Goal: Task Accomplishment & Management: Manage account settings

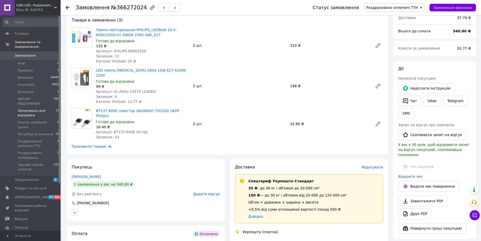
click at [25, 108] on span "Запаковано для відправки" at bounding box center [37, 112] width 38 height 9
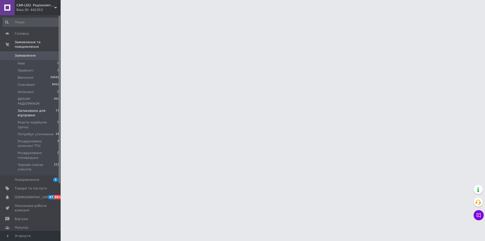
click at [33, 108] on span "Запаковано для відправки" at bounding box center [37, 112] width 38 height 9
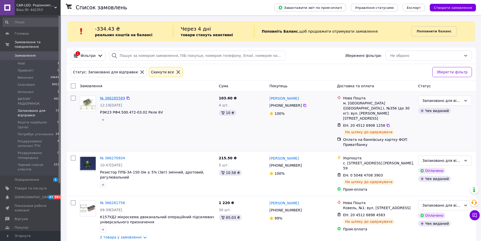
click at [112, 99] on link "№ 366285589" at bounding box center [112, 98] width 25 height 4
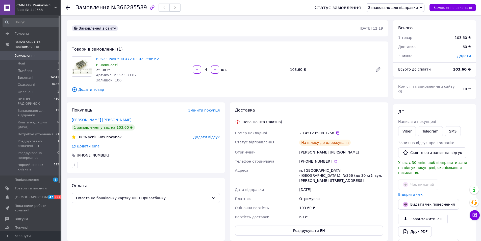
click at [401, 9] on span "Запаковано для відправки" at bounding box center [393, 8] width 50 height 4
click at [406, 34] on li "Потребує уточнення" at bounding box center [395, 35] width 58 height 8
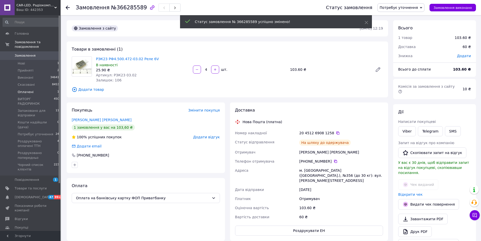
click at [32, 88] on li "Оплачені 1" at bounding box center [31, 91] width 62 height 7
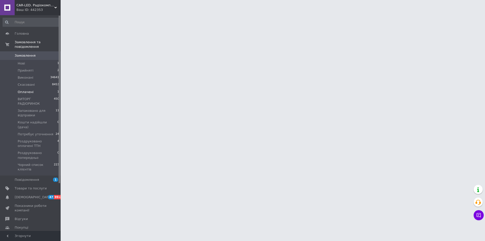
click at [29, 90] on span "Оплачені" at bounding box center [26, 92] width 16 height 5
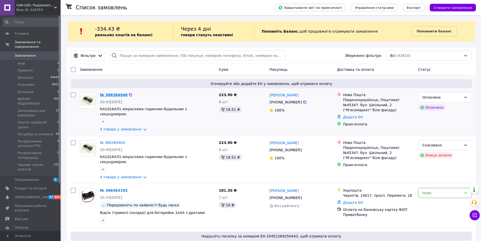
click at [111, 95] on link "№ 366364946" at bounding box center [114, 95] width 28 height 4
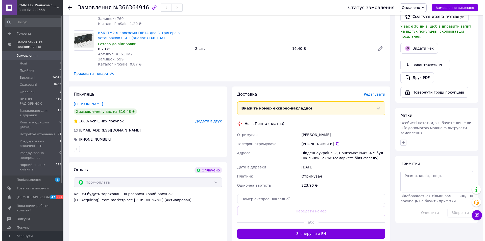
scroll to position [278, 0]
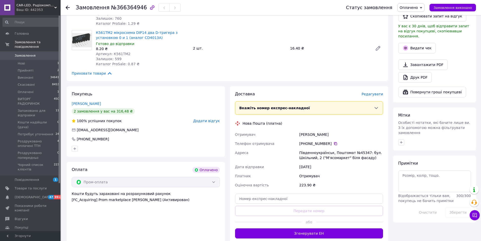
click at [372, 92] on span "Редагувати" at bounding box center [372, 94] width 21 height 4
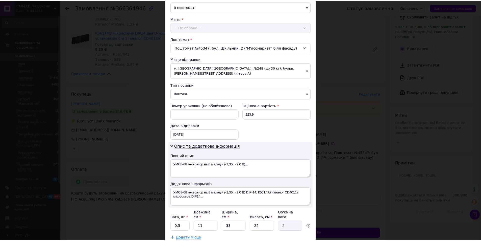
scroll to position [151, 0]
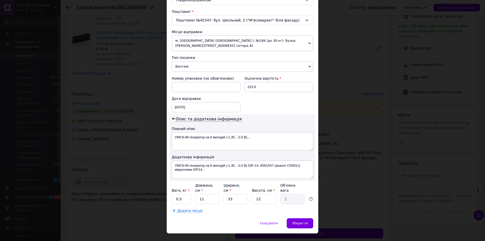
click at [201, 63] on span "Вантаж" at bounding box center [242, 66] width 141 height 11
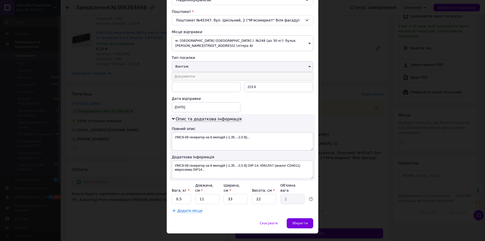
click at [201, 72] on li "Документи" at bounding box center [242, 76] width 141 height 8
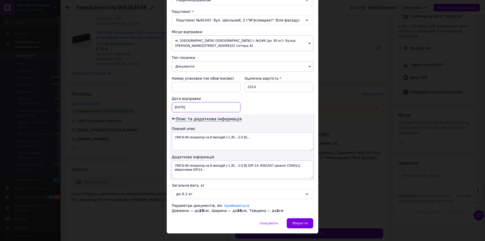
click at [199, 102] on div "[DATE] < 2025 > < Октябрь > Пн Вт Ср Чт Пт Сб Вс 29 30 1 2 3 4 5 6 7 8 9 10 11 …" at bounding box center [206, 107] width 69 height 10
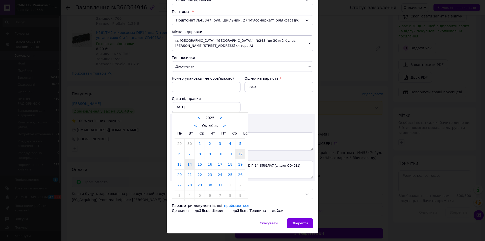
click at [189, 161] on link "14" at bounding box center [190, 164] width 10 height 10
type input "[DATE]"
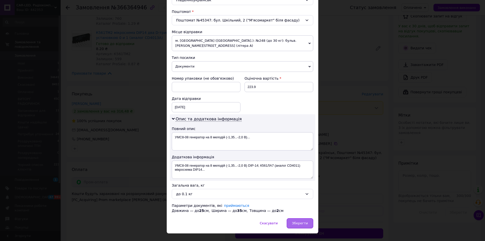
click at [302, 220] on div "Зберегти" at bounding box center [300, 223] width 27 height 10
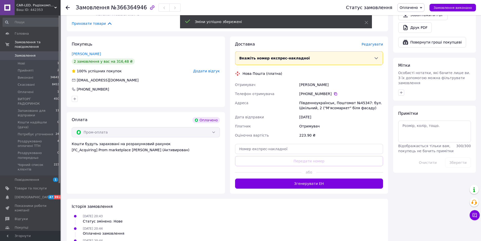
scroll to position [328, 0]
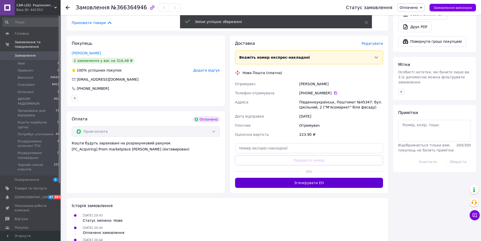
click at [328, 178] on button "Згенерувати ЕН" at bounding box center [309, 183] width 148 height 10
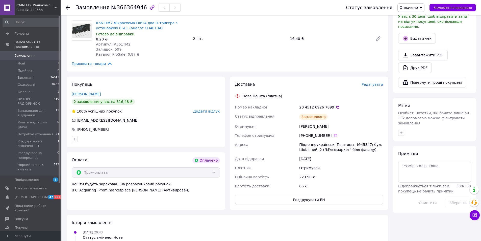
scroll to position [202, 0]
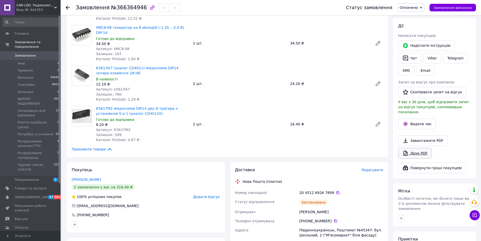
click at [424, 148] on link "Друк PDF" at bounding box center [415, 153] width 34 height 11
click at [423, 118] on button "Видати чек" at bounding box center [417, 123] width 38 height 11
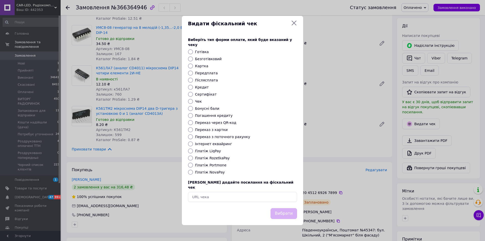
click at [210, 160] on label "Платіж RozetkaPay" at bounding box center [212, 158] width 35 height 4
click at [193, 160] on input "Платіж RozetkaPay" at bounding box center [190, 157] width 5 height 5
radio input "true"
click at [285, 210] on button "Вибрати" at bounding box center [283, 213] width 27 height 11
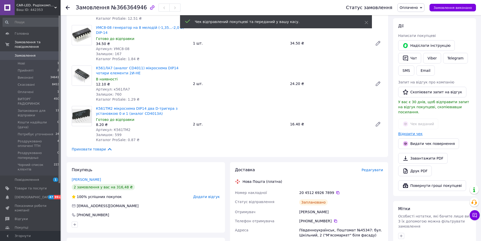
click at [412, 132] on link "Відкрити чек" at bounding box center [410, 134] width 24 height 4
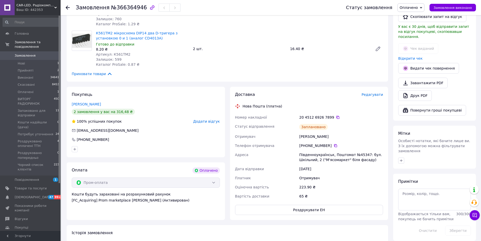
scroll to position [278, 0]
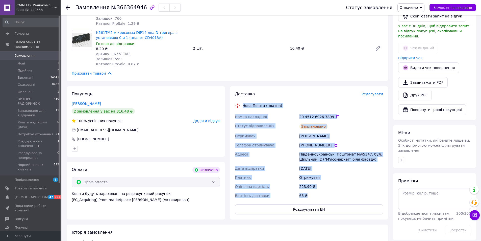
drag, startPoint x: 243, startPoint y: 95, endPoint x: 329, endPoint y: 176, distance: 117.4
click at [328, 187] on div "Доставка Редагувати Нова Пошта (платна) Номер накладної 20 4512 6926 7899   Ста…" at bounding box center [309, 152] width 148 height 123
drag, startPoint x: 330, startPoint y: 153, endPoint x: 333, endPoint y: 152, distance: 3.1
copy div "Нова Пошта (платна) Номер накладної 20 4512 6926 7899   Статус відправлення Зап…"
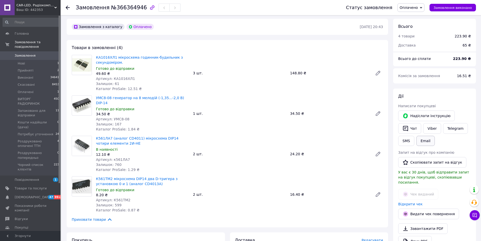
scroll to position [126, 0]
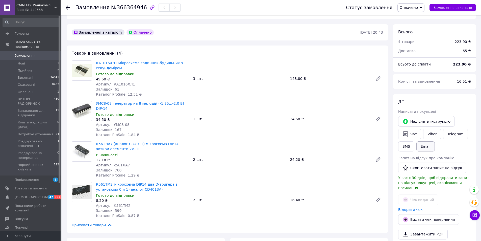
drag, startPoint x: 414, startPoint y: 130, endPoint x: 421, endPoint y: 144, distance: 15.6
click at [414, 130] on button "Чат" at bounding box center [409, 134] width 23 height 11
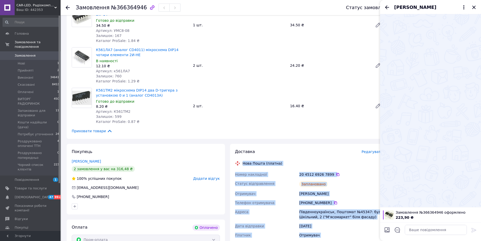
scroll to position [227, 0]
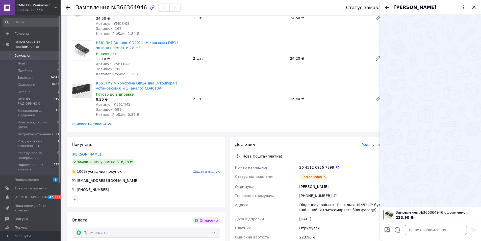
paste textarea "Нова Пошта (платна) Номер накладної 20 4512 6926 7899 Статус відправлення Запла…"
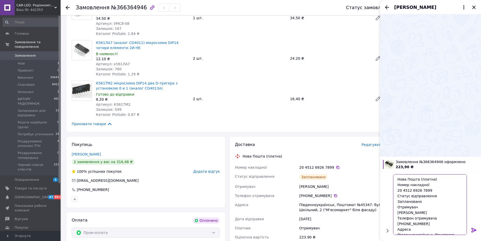
scroll to position [58, 0]
type textarea "Нова Пошта (платна) Номер накладної 20 4512 6926 7899 Статус відправлення Запла…"
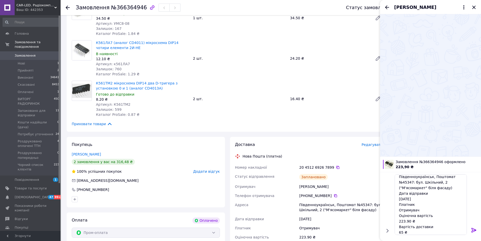
click at [473, 231] on icon at bounding box center [473, 230] width 5 height 5
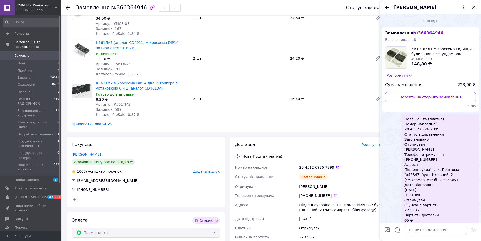
scroll to position [0, 0]
click at [475, 7] on icon "Закрити" at bounding box center [474, 7] width 6 height 6
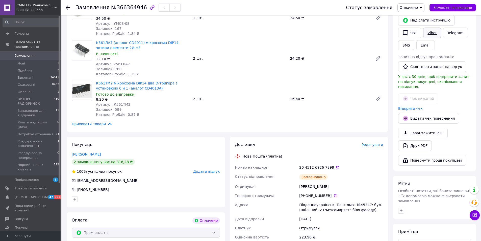
click at [429, 28] on link "Viber" at bounding box center [432, 33] width 18 height 11
click at [416, 9] on span "Оплачено" at bounding box center [409, 8] width 18 height 4
click at [431, 43] on li "Роздруковано оплачені ТТН" at bounding box center [424, 43] width 53 height 8
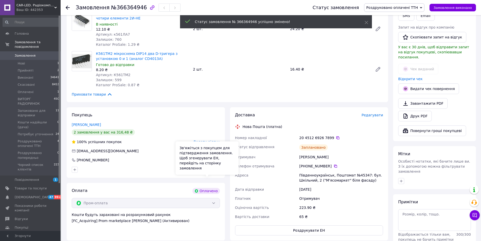
scroll to position [253, 0]
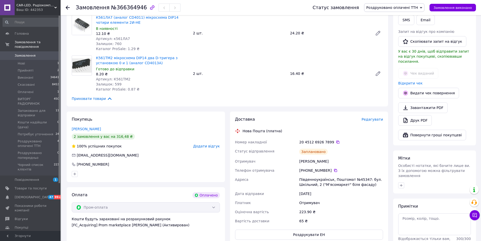
drag, startPoint x: 333, startPoint y: 132, endPoint x: 347, endPoint y: 133, distance: 14.4
click at [336, 140] on icon at bounding box center [338, 142] width 4 height 4
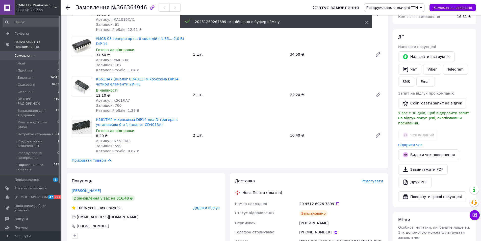
scroll to position [177, 0]
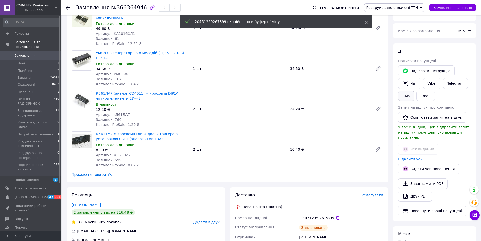
click at [409, 91] on button "SMS" at bounding box center [406, 96] width 16 height 10
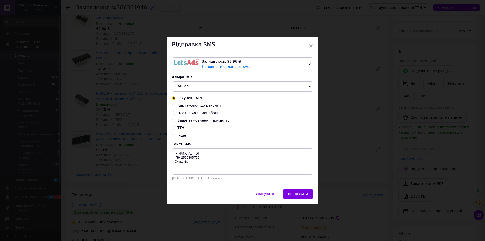
click at [173, 127] on input "ТТН" at bounding box center [174, 128] width 4 height 4
radio input "true"
radio input "false"
click at [192, 151] on textarea "ТТН: Відвантаження: .10.25. [PHONE_NUMBER]" at bounding box center [242, 161] width 141 height 26
paste textarea "20451269267899"
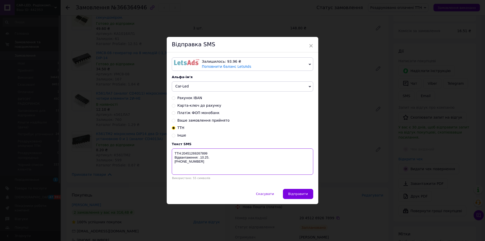
click at [198, 157] on textarea "ТТН:20451269267899 Відвантаження: .10.25. [PHONE_NUMBER]" at bounding box center [242, 161] width 141 height 26
drag, startPoint x: 205, startPoint y: 165, endPoint x: 172, endPoint y: 153, distance: 34.7
click at [172, 153] on textarea "ТТН:20451269267899 Відвантаження: [DATE]. [PHONE_NUMBER]" at bounding box center [242, 161] width 141 height 26
type textarea "ТТН:20451269267899 Відвантаження: [DATE]. [PHONE_NUMBER]"
drag, startPoint x: 299, startPoint y: 195, endPoint x: 301, endPoint y: 191, distance: 4.3
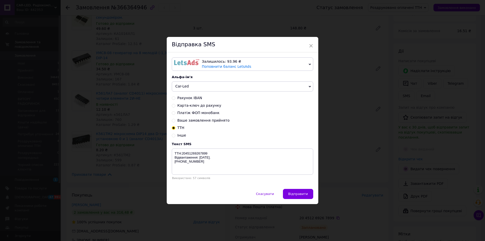
click at [299, 195] on span "Відправити" at bounding box center [298, 194] width 20 height 4
click at [310, 46] on span "×" at bounding box center [311, 45] width 5 height 9
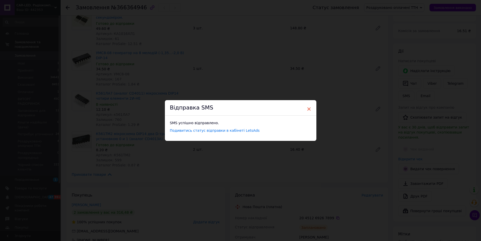
click at [309, 109] on span "×" at bounding box center [309, 109] width 5 height 9
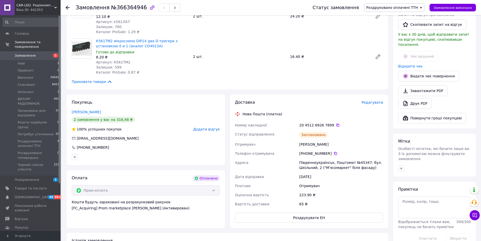
scroll to position [297, 0]
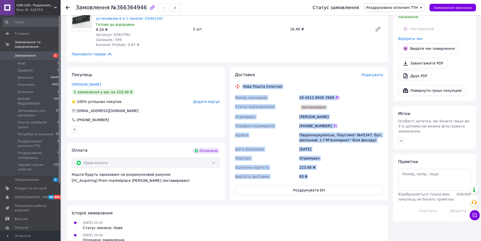
drag, startPoint x: 243, startPoint y: 77, endPoint x: 329, endPoint y: 152, distance: 114.0
click at [332, 164] on div "Доставка Редагувати Нова Пошта (платна) Номер накладної 20 4512 6926 7899   Ста…" at bounding box center [309, 133] width 148 height 123
copy div "Нова Пошта (платна) Номер накладної 20 4512 6926 7899   Статус відправлення Зап…"
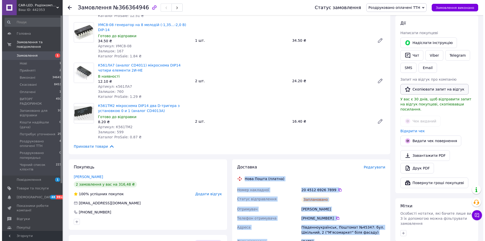
scroll to position [196, 0]
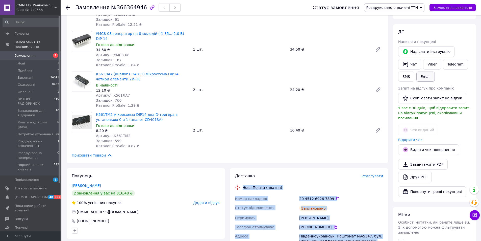
click at [426, 71] on button "Email" at bounding box center [425, 76] width 18 height 10
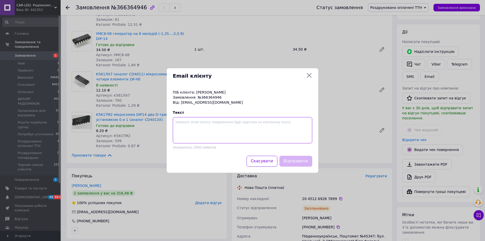
paste textarea "Нова Пошта (платна) Номер накладної 20 4512 6926 7899 Статус відправлення Запла…"
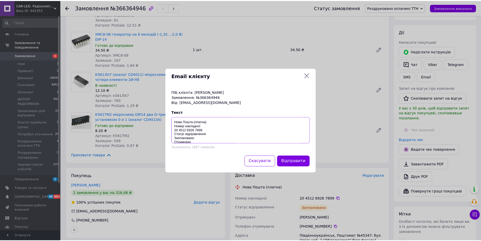
scroll to position [58, 0]
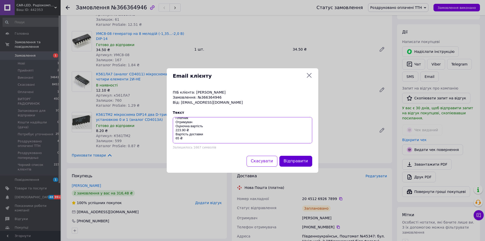
type textarea "Нова Пошта (платна) Номер накладної 20 4512 6926 7899 Статус відправлення Запла…"
click at [299, 158] on button "Відправити" at bounding box center [295, 161] width 33 height 11
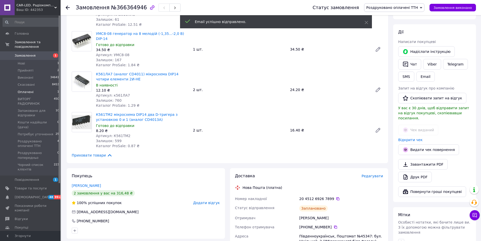
click at [28, 90] on span "Оплачені" at bounding box center [26, 92] width 16 height 5
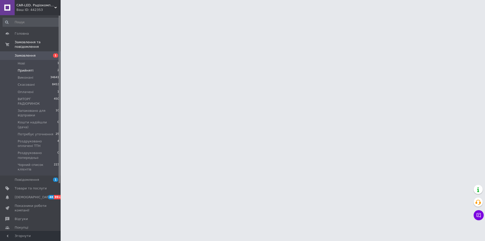
click at [28, 68] on span "Прийняті" at bounding box center [26, 70] width 16 height 5
click at [41, 132] on span "Потребує уточнення" at bounding box center [36, 134] width 36 height 5
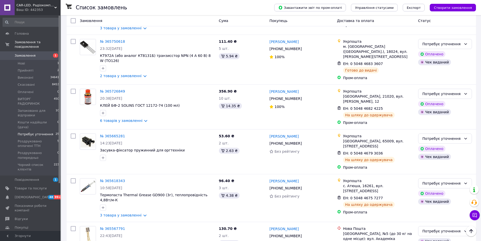
scroll to position [1005, 0]
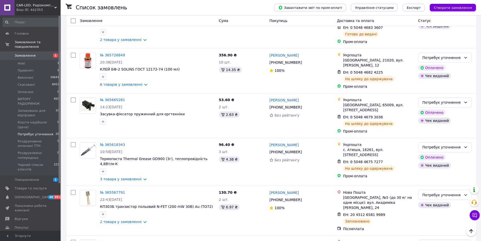
click at [36, 132] on span "Потребує уточнення" at bounding box center [36, 134] width 36 height 5
click at [32, 151] on span "Роздруковано попередньо" at bounding box center [38, 155] width 40 height 9
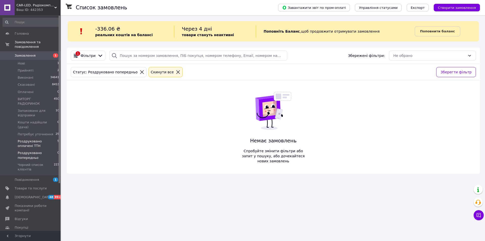
click at [32, 139] on span "Роздруковано оплачені ТТН" at bounding box center [38, 143] width 40 height 9
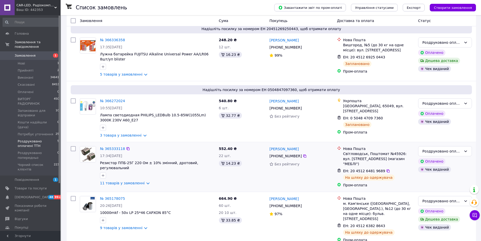
scroll to position [135, 0]
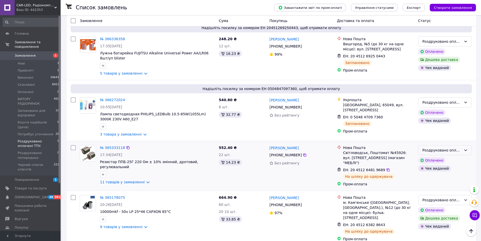
click at [457, 152] on div "Роздруковано оплачені ТТН" at bounding box center [441, 150] width 39 height 6
click at [445, 178] on li "Потребує уточнення" at bounding box center [444, 182] width 53 height 9
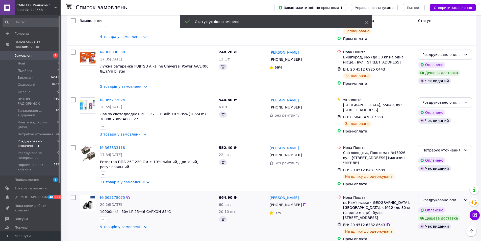
scroll to position [135, 0]
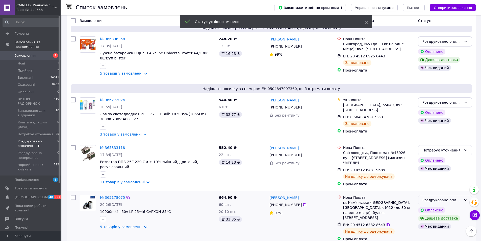
click at [448, 197] on div "Роздруковано оплачені ТТН" at bounding box center [441, 200] width 39 height 6
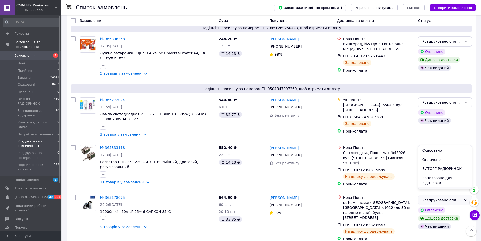
scroll to position [47, 0]
click at [442, 168] on li "Потребує уточнення" at bounding box center [444, 171] width 53 height 9
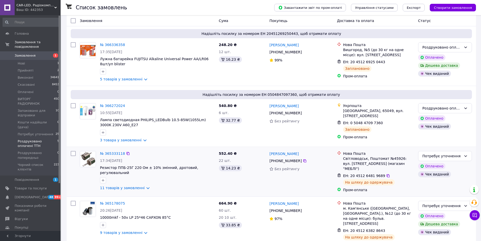
scroll to position [135, 0]
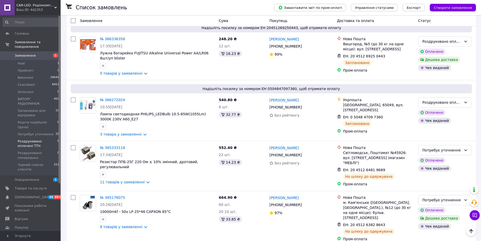
click at [33, 139] on span "Роздруковано оплачені ТТН" at bounding box center [38, 143] width 40 height 9
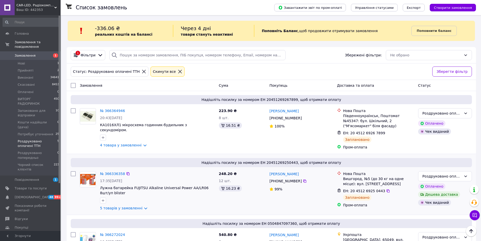
scroll to position [0, 0]
click at [26, 60] on li "Нові 1" at bounding box center [31, 63] width 62 height 7
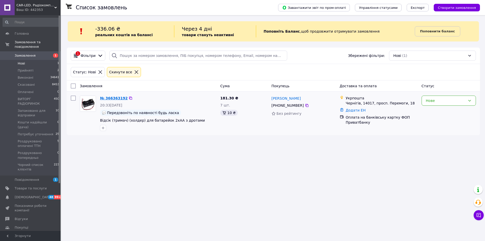
click at [115, 97] on link "№ 366363192" at bounding box center [114, 98] width 28 height 4
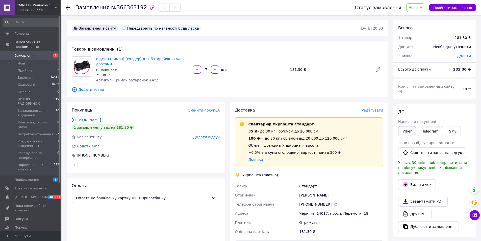
click at [409, 128] on link "Viber" at bounding box center [407, 131] width 18 height 10
click at [417, 96] on div "Всього 1 товар 181.30 ₴ Доставка Необхідно уточнити Знижка Додати Всього до спл…" at bounding box center [434, 188] width 83 height 337
click at [126, 8] on span "№366363192" at bounding box center [129, 8] width 36 height 6
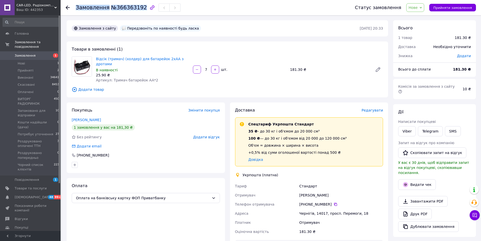
copy h1 "Замовлення №366363192"
click at [422, 96] on div "Всього 1 товар 181.30 ₴ Доставка Необхідно уточнити Знижка Додати Всього до спл…" at bounding box center [434, 188] width 83 height 337
click at [148, 29] on div "Передзвоніть по наявності будь ласка" at bounding box center [160, 28] width 81 height 6
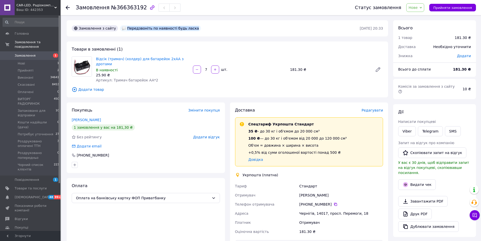
copy div "Передзвоніть по наявності будь ласка"
drag, startPoint x: 144, startPoint y: 7, endPoint x: 147, endPoint y: 11, distance: 4.9
click at [149, 7] on icon "button" at bounding box center [152, 8] width 6 height 6
click at [33, 132] on span "Потребує уточнення" at bounding box center [36, 134] width 36 height 5
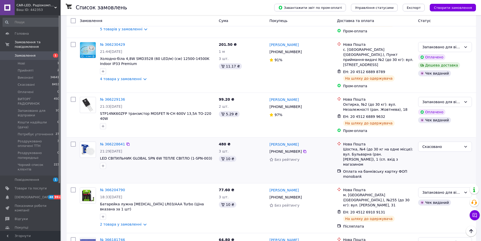
scroll to position [606, 0]
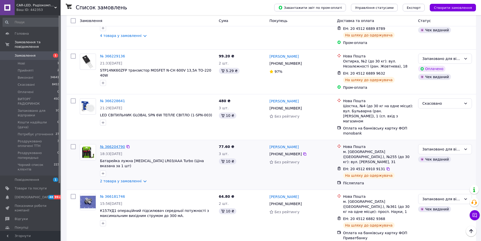
click at [113, 144] on link "№ 366204790" at bounding box center [112, 146] width 25 height 4
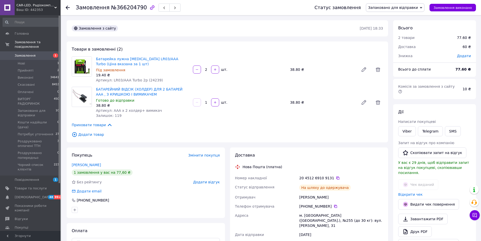
scroll to position [29, 0]
drag, startPoint x: 111, startPoint y: 110, endPoint x: 156, endPoint y: 109, distance: 45.2
click at [156, 109] on div "Артикул: AАA x 2 холдер+ вимикач" at bounding box center [142, 110] width 93 height 5
copy span "AАA x 2 холдер+ вимикач"
